Goal: Transaction & Acquisition: Purchase product/service

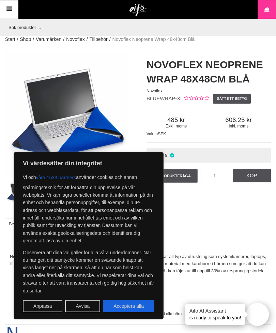
click at [127, 306] on button "Acceptera alla" at bounding box center [129, 306] width 52 height 12
checkbox input "true"
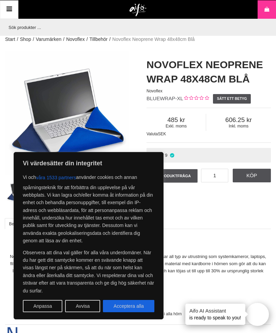
checkbox input "true"
